Goal: Contribute content: Contribute content

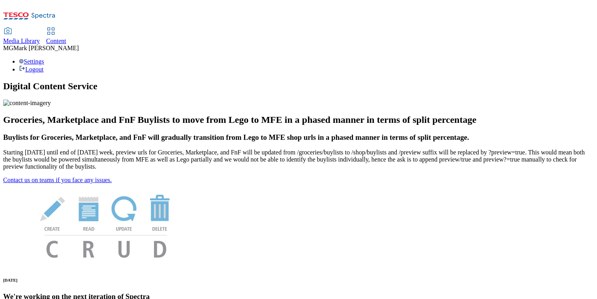
click at [66, 38] on div "Content" at bounding box center [56, 41] width 20 height 7
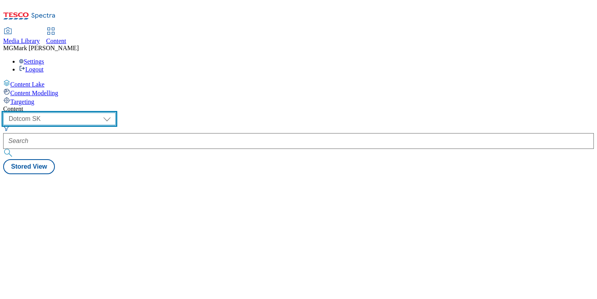
click at [116, 113] on select "Dotcom CZ Dotcom SK ghs-roi ghs-uk Phones UK" at bounding box center [59, 119] width 113 height 13
select select "ghs-uk"
click at [103, 113] on select "Dotcom CZ Dotcom SK ghs-roi ghs-uk Phones UK" at bounding box center [59, 119] width 113 height 13
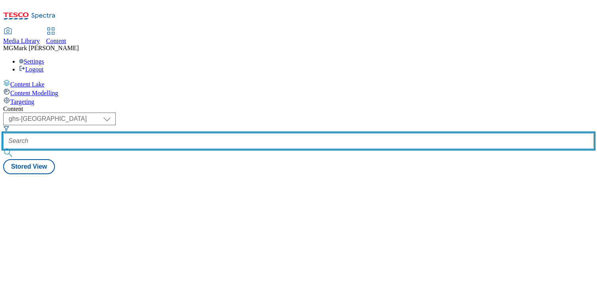
click at [195, 133] on input "text" at bounding box center [298, 141] width 591 height 16
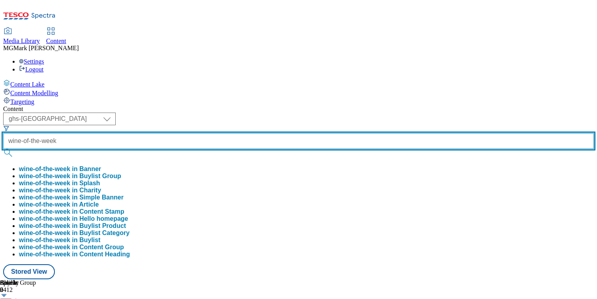
type input "wine-of-the-week"
click at [3, 149] on button "submit" at bounding box center [8, 153] width 11 height 8
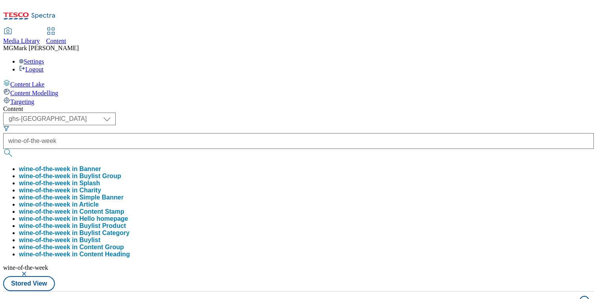
click at [348, 105] on div "Content" at bounding box center [298, 108] width 591 height 7
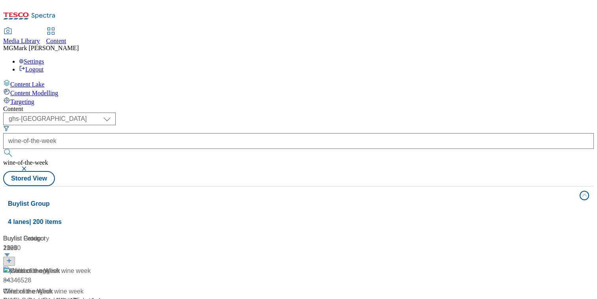
click at [95, 297] on span "/ wine-of-the-week" at bounding box center [68, 300] width 53 height 7
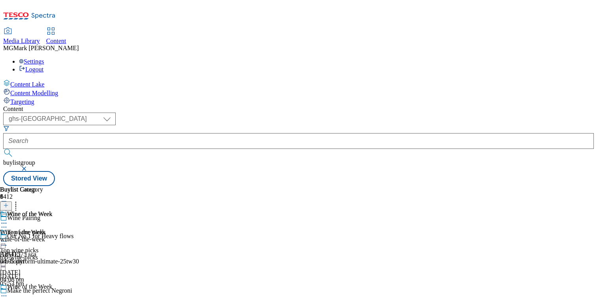
scroll to position [19, 0]
click at [8, 237] on icon at bounding box center [4, 241] width 8 height 8
click at [43, 292] on span "Preview" at bounding box center [33, 295] width 19 height 6
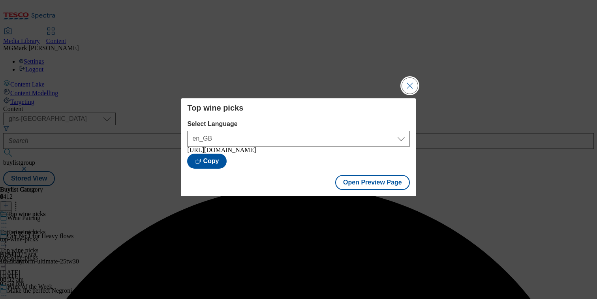
click at [407, 81] on button "Close Modal" at bounding box center [410, 86] width 16 height 16
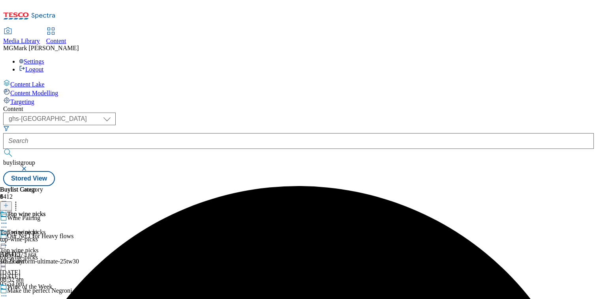
click at [8, 292] on icon at bounding box center [4, 296] width 8 height 8
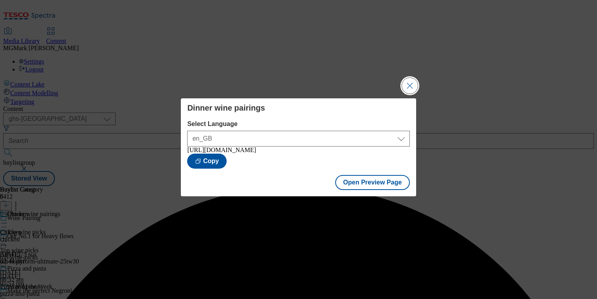
click at [409, 78] on button "Close Modal" at bounding box center [410, 86] width 16 height 16
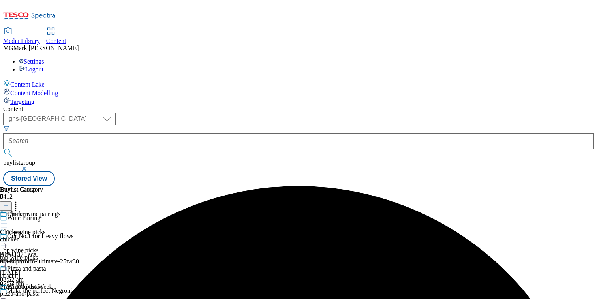
scroll to position [143, 0]
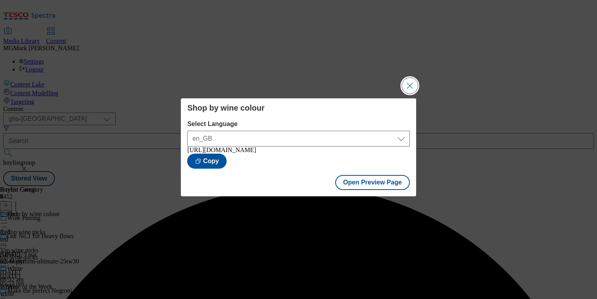
click at [409, 84] on button "Close Modal" at bounding box center [410, 86] width 16 height 16
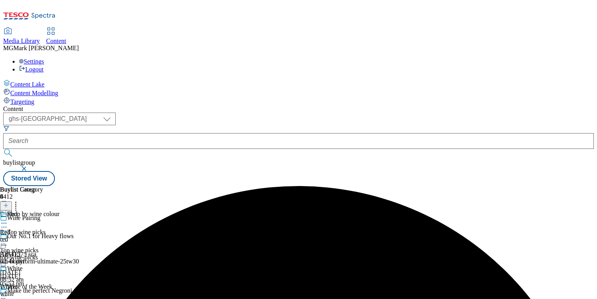
scroll to position [258, 0]
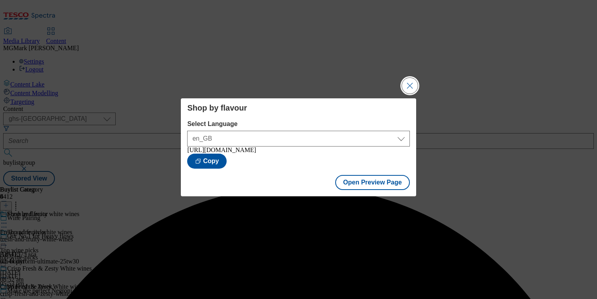
click at [412, 87] on button "Close Modal" at bounding box center [410, 86] width 16 height 16
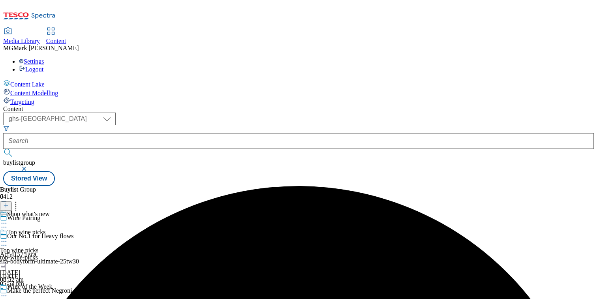
scroll to position [330, 0]
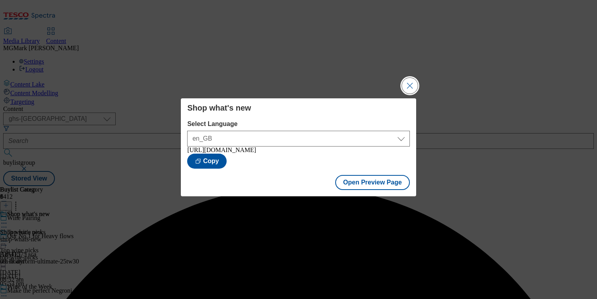
click at [411, 86] on button "Close Modal" at bounding box center [410, 86] width 16 height 16
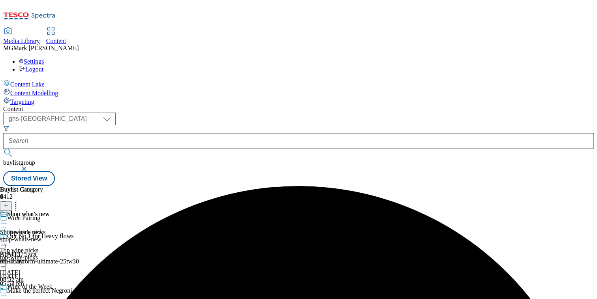
scroll to position [70, 0]
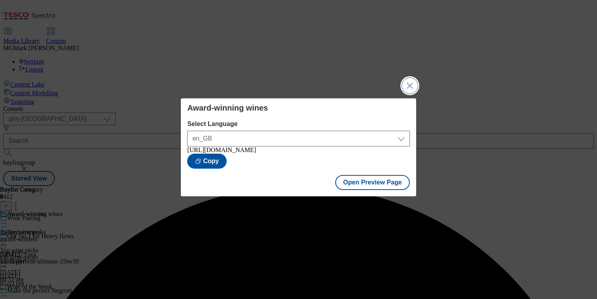
click at [407, 86] on button "Close Modal" at bounding box center [410, 86] width 16 height 16
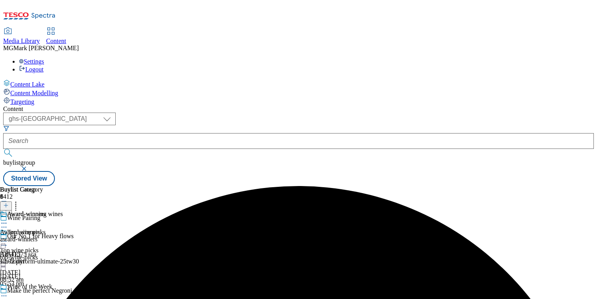
scroll to position [70, 0]
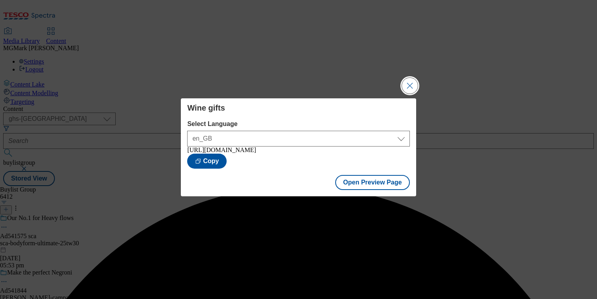
click at [413, 89] on button "Close Modal" at bounding box center [410, 86] width 16 height 16
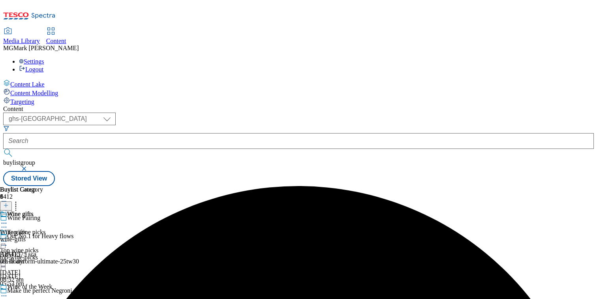
click at [63, 229] on div "Top wine picks Top wine picks top-wine-picks 2 Oct 2025 08:52 am" at bounding box center [31, 256] width 63 height 55
click at [8, 292] on icon at bounding box center [4, 296] width 8 height 8
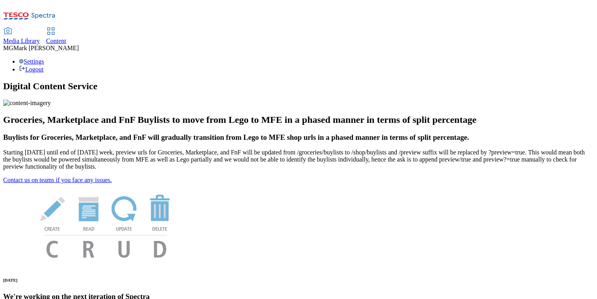
click at [66, 38] on span "Content" at bounding box center [56, 41] width 20 height 7
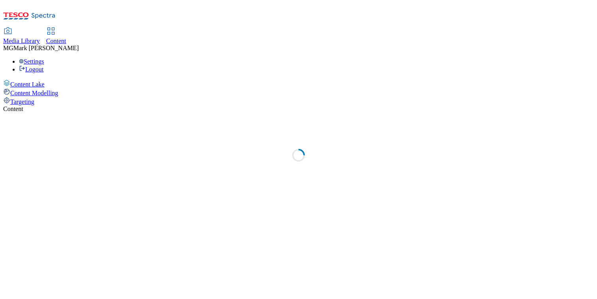
select select "flare-dotcom-sk"
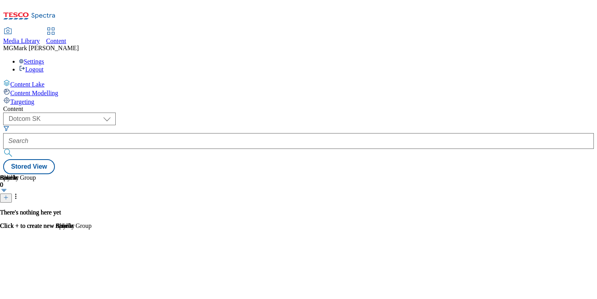
click at [40, 38] on span "Media Library" at bounding box center [21, 41] width 37 height 7
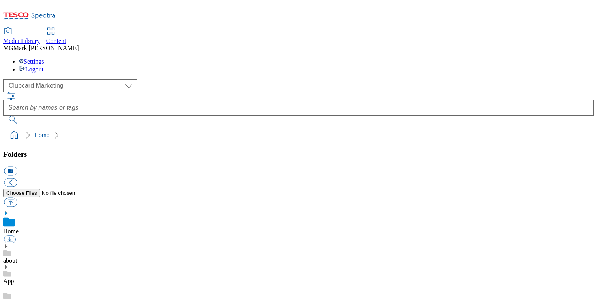
scroll to position [1, 0]
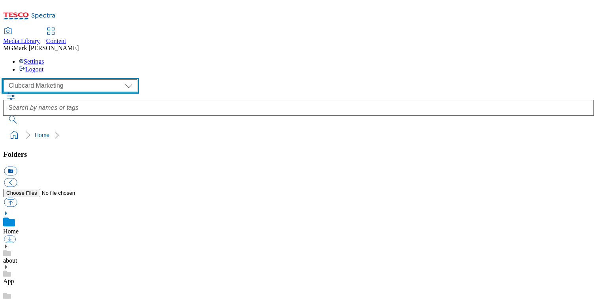
click at [65, 79] on select "Clubcard Marketing Dotcom UK FnF Stores GHS Marketing UK GHS Product UK GHS ROI…" at bounding box center [70, 85] width 134 height 13
click at [6, 79] on select "Clubcard Marketing Dotcom UK FnF Stores GHS Marketing UK GHS Product UK GHS ROI…" at bounding box center [70, 85] width 134 height 13
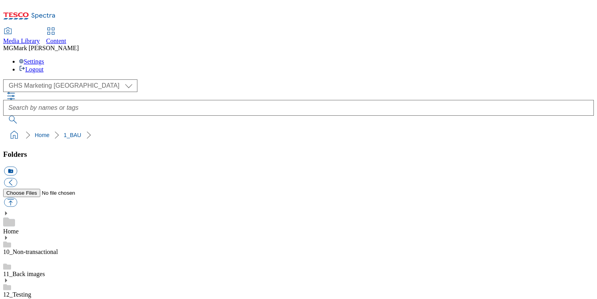
scroll to position [47, 0]
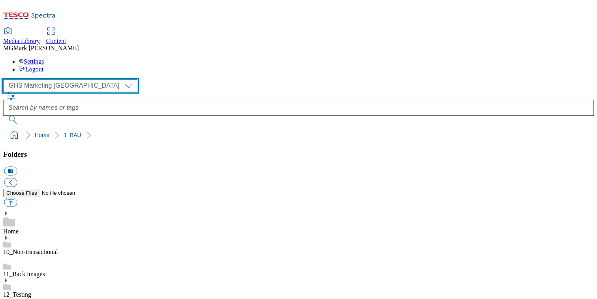
click at [38, 79] on select "Clubcard Marketing Dotcom UK FnF Stores GHS Marketing UK GHS Product UK GHS ROI…" at bounding box center [70, 85] width 134 height 13
select select "flare-homepage"
click at [6, 79] on select "Clubcard Marketing Dotcom UK FnF Stores GHS Marketing UK GHS Product UK GHS ROI…" at bounding box center [70, 85] width 134 height 13
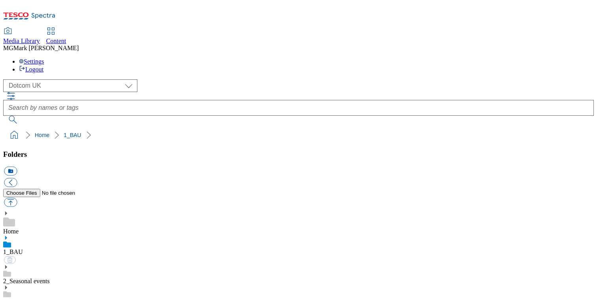
click at [9, 235] on icon at bounding box center [6, 238] width 6 height 6
click at [7, 287] on use at bounding box center [6, 289] width 2 height 4
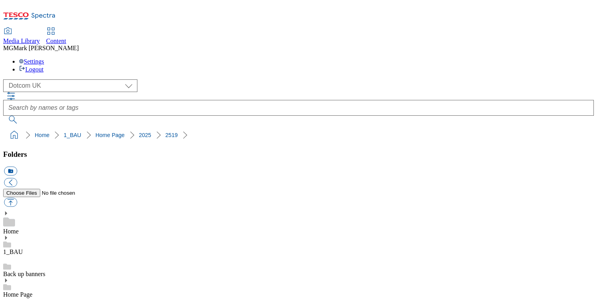
scroll to position [580, 0]
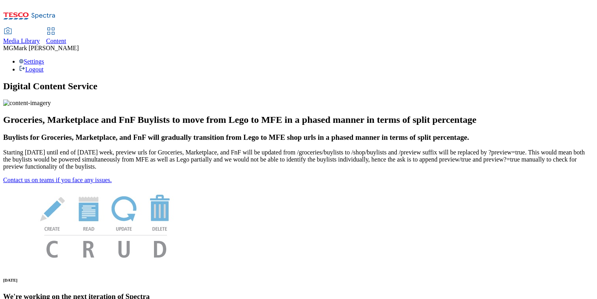
click at [66, 38] on span "Content" at bounding box center [56, 41] width 20 height 7
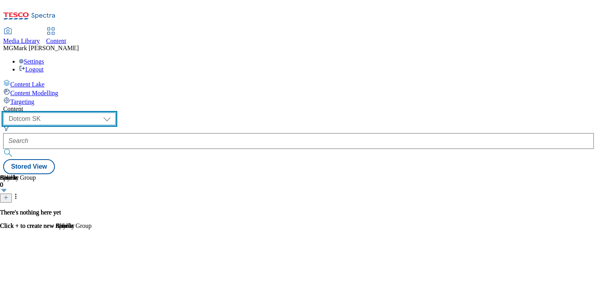
click at [116, 113] on select "Dotcom CZ Dotcom SK ghs-roi ghs-uk Phones UK" at bounding box center [59, 119] width 113 height 13
select select "ghs-uk"
click at [103, 113] on select "Dotcom CZ Dotcom SK ghs-roi ghs-uk Phones UK" at bounding box center [59, 119] width 113 height 13
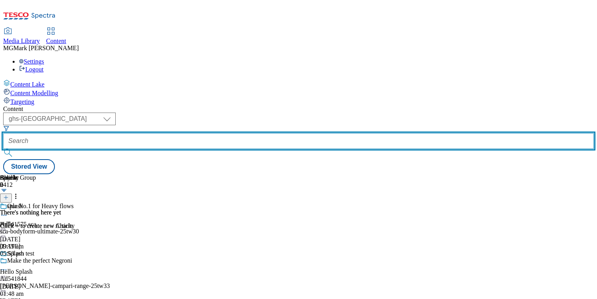
click at [210, 133] on input "text" at bounding box center [298, 141] width 591 height 16
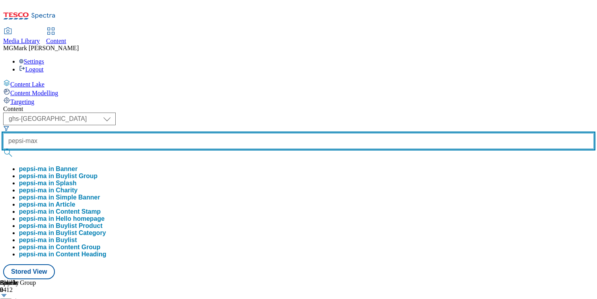
click at [3, 149] on button "submit" at bounding box center [8, 153] width 11 height 8
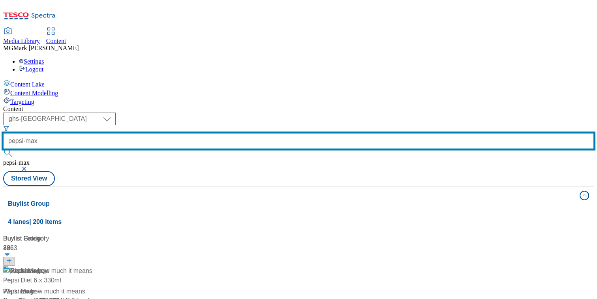
click at [214, 133] on input "pepsi-max" at bounding box center [298, 141] width 591 height 16
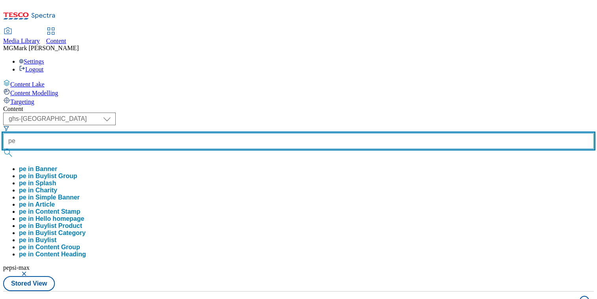
type input "p"
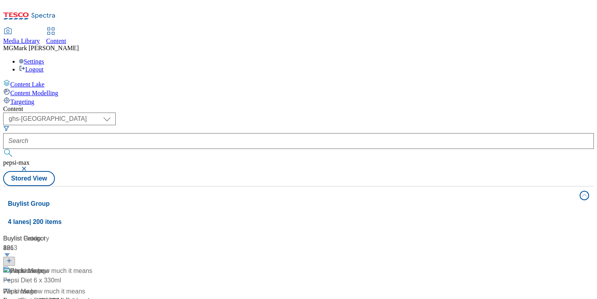
click at [348, 113] on div "( optional ) Dotcom CZ Dotcom SK ghs-roi ghs-uk Phones UK ghs-uk pepsi-max Stor…" at bounding box center [298, 149] width 591 height 73
click at [29, 166] on button "button" at bounding box center [25, 168] width 8 height 5
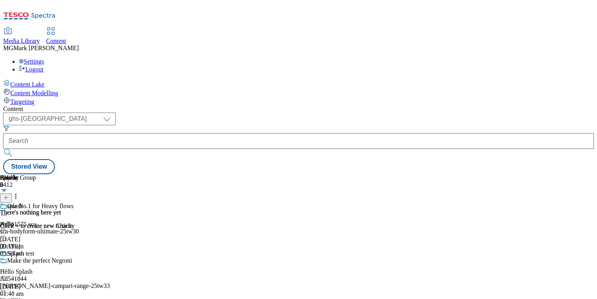
click at [9, 195] on icon at bounding box center [6, 198] width 6 height 6
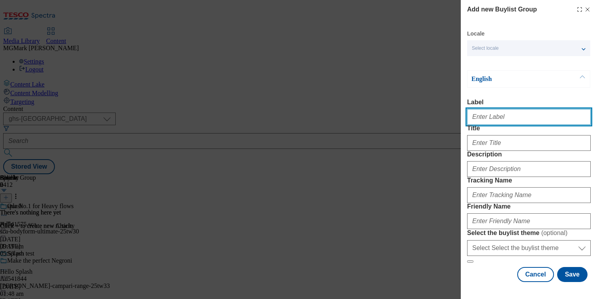
click at [515, 122] on input "Label" at bounding box center [529, 117] width 124 height 16
type input "Pepsi Max"
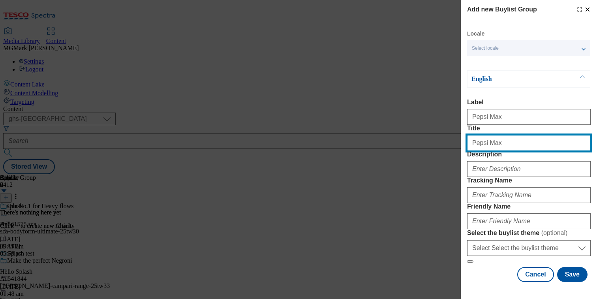
type input "Pepsi Max"
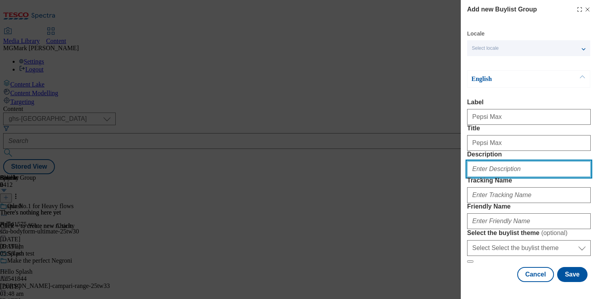
click at [500, 177] on input "Description" at bounding box center [529, 169] width 124 height 16
paste input "Grab a Pepsi Max to go with your lunch or dinner. Shop original, lime, cherry a…"
drag, startPoint x: 530, startPoint y: 201, endPoint x: 597, endPoint y: 201, distance: 67.2
click at [597, 201] on div "Add new Buylist Group Locale Select locale English Welsh English Label Pepsi Ma…" at bounding box center [529, 142] width 136 height 284
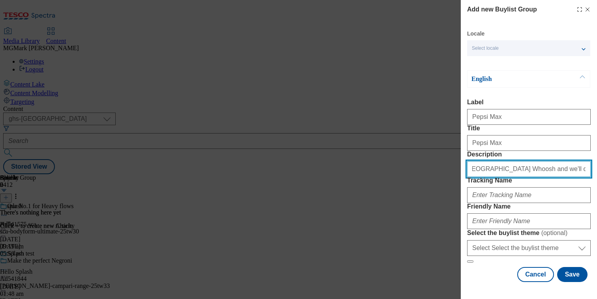
scroll to position [0, 219]
type input "Grab a Pepsi Max to go with your lunch or dinner. Shop original, lime, cherry a…"
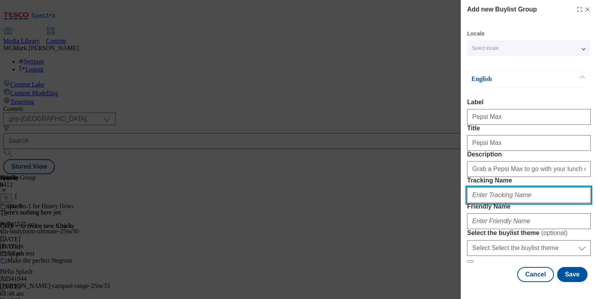
click at [542, 203] on input "Tracking Name" at bounding box center [529, 195] width 124 height 16
paste input "Whoosh_media_pepsimax"
type input "Whoosh_media_pepsimax"
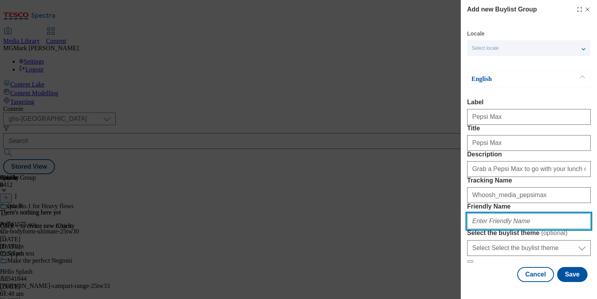
click at [498, 219] on input "Friendly Name" at bounding box center [529, 221] width 124 height 16
type input "w"
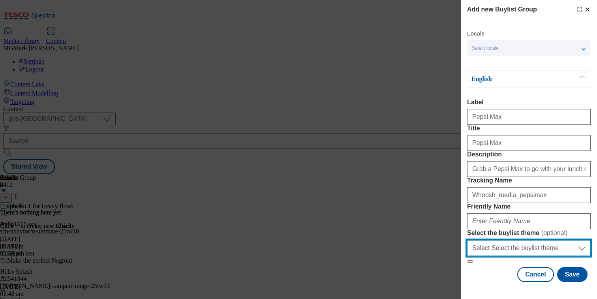
click at [516, 249] on select "Select Select the buylist theme default fandf" at bounding box center [529, 248] width 124 height 16
select select "default"
click at [467, 240] on select "Select Select the buylist theme default fandf" at bounding box center [529, 248] width 124 height 16
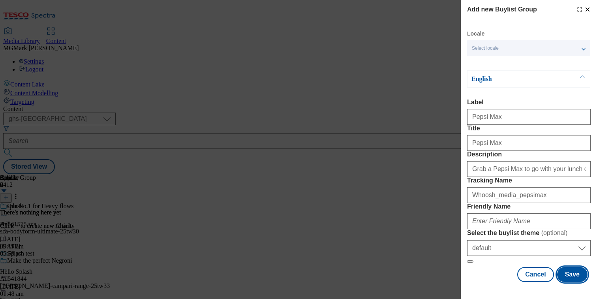
click at [583, 281] on button "Save" at bounding box center [572, 274] width 30 height 15
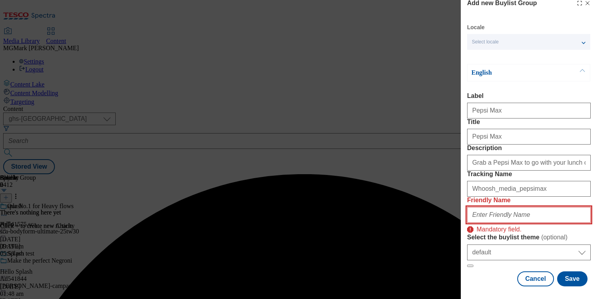
click at [533, 215] on input "Friendly Name" at bounding box center [529, 215] width 124 height 16
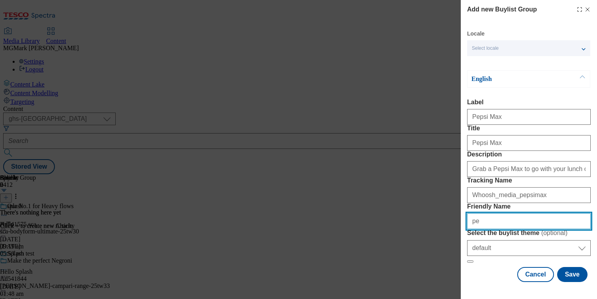
type input "p"
drag, startPoint x: 531, startPoint y: 213, endPoint x: 312, endPoint y: 188, distance: 220.7
click at [312, 188] on div "Add new Buylist Group Locale Select locale English Welsh English Label Pepsi Ma…" at bounding box center [298, 149] width 597 height 299
type input "p"
type input "w"
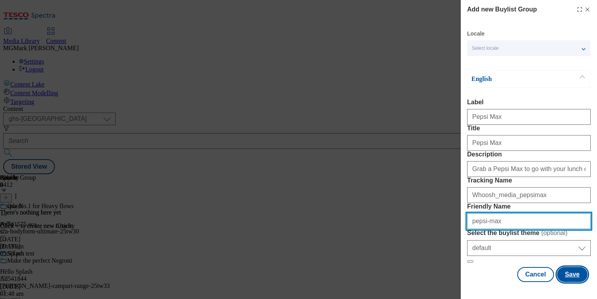
type input "pepsi-max"
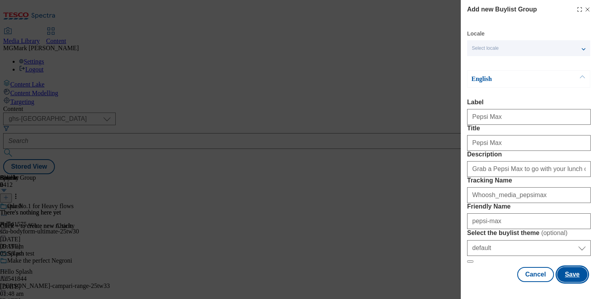
click at [584, 280] on button "Save" at bounding box center [572, 274] width 30 height 15
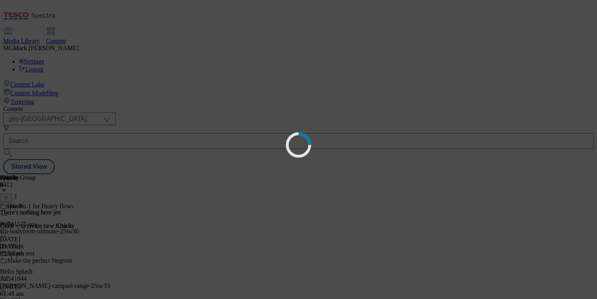
select select "default"
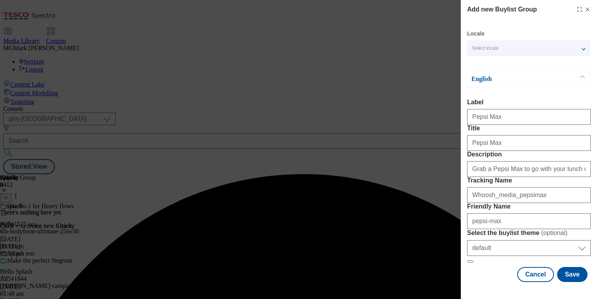
scroll to position [66, 0]
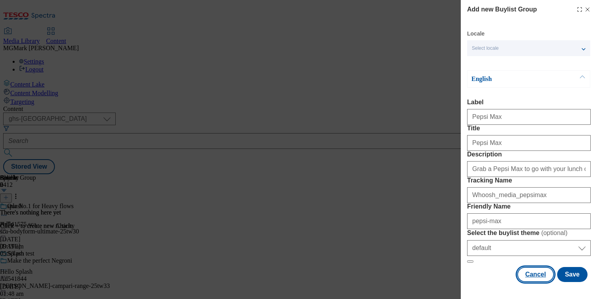
click at [540, 282] on button "Cancel" at bounding box center [536, 274] width 36 height 15
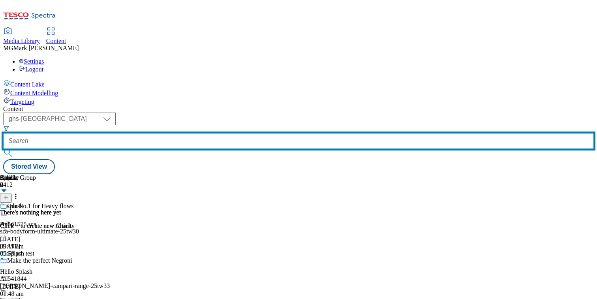
click at [199, 133] on input "text" at bounding box center [298, 141] width 591 height 16
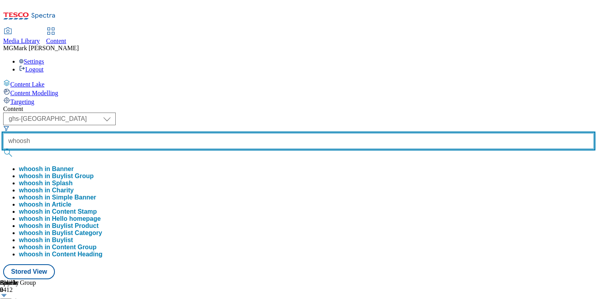
type input "whoosh"
click at [3, 149] on button "submit" at bounding box center [8, 153] width 11 height 8
